Goal: Navigation & Orientation: Find specific page/section

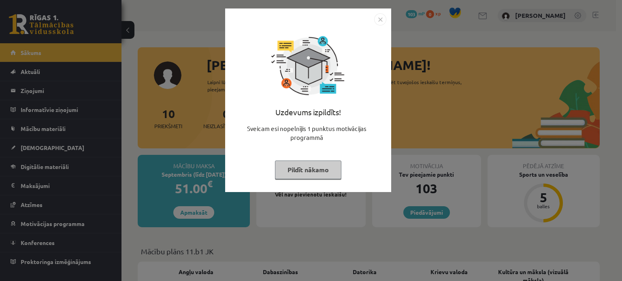
click at [306, 168] on button "Pildīt nākamo" at bounding box center [308, 170] width 66 height 19
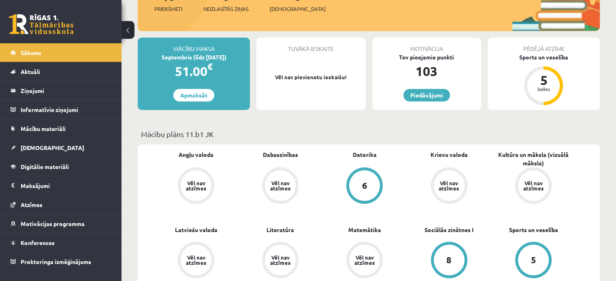
scroll to position [81, 0]
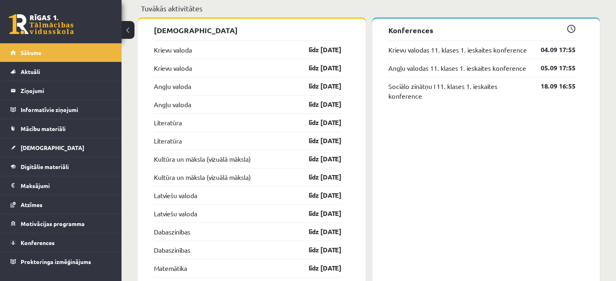
scroll to position [648, 0]
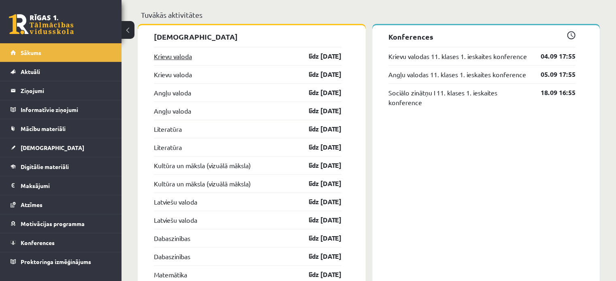
click at [177, 54] on link "Krievu valoda" at bounding box center [173, 56] width 38 height 10
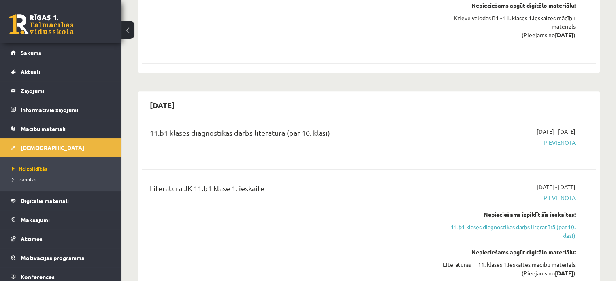
scroll to position [351, 0]
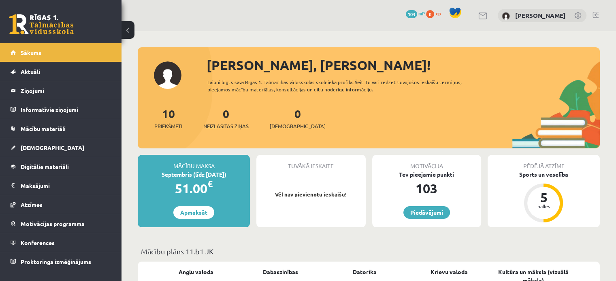
click at [417, 13] on span "103" at bounding box center [411, 14] width 11 height 8
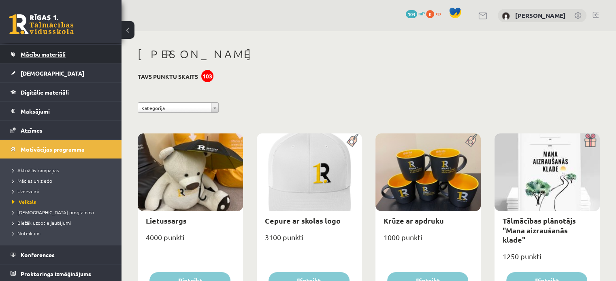
scroll to position [75, 0]
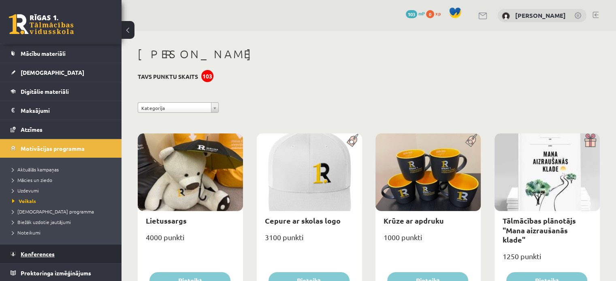
click at [40, 249] on link "Konferences" at bounding box center [61, 254] width 101 height 19
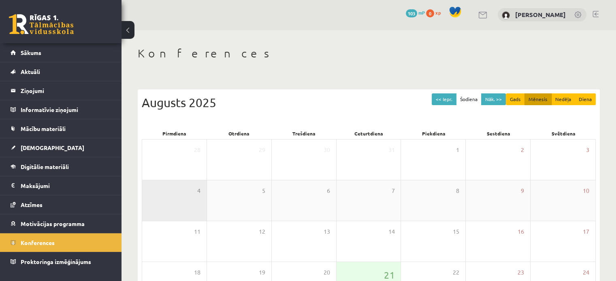
click at [206, 195] on div "4" at bounding box center [174, 201] width 64 height 40
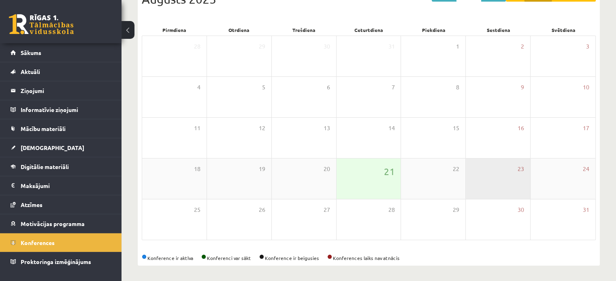
scroll to position [105, 0]
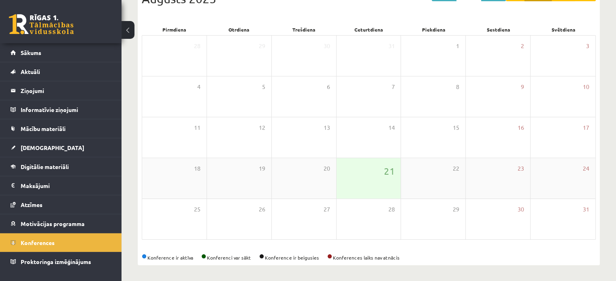
click at [359, 174] on div "21" at bounding box center [369, 178] width 64 height 40
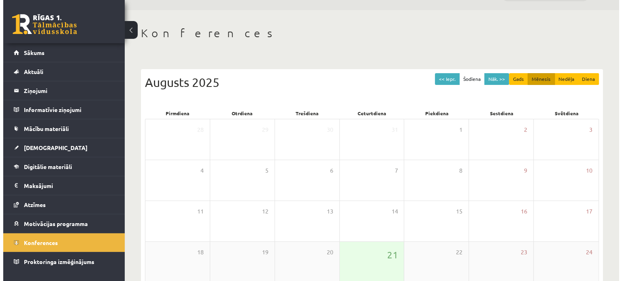
scroll to position [0, 0]
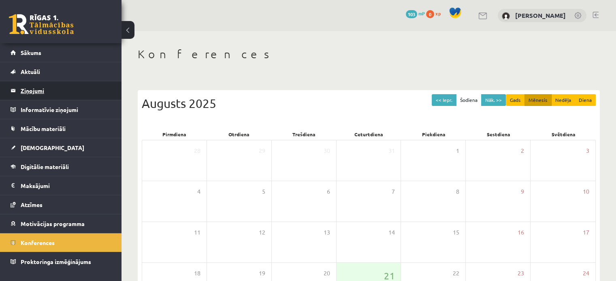
click at [28, 89] on legend "Ziņojumi 0" at bounding box center [66, 90] width 91 height 19
